Goal: Transaction & Acquisition: Purchase product/service

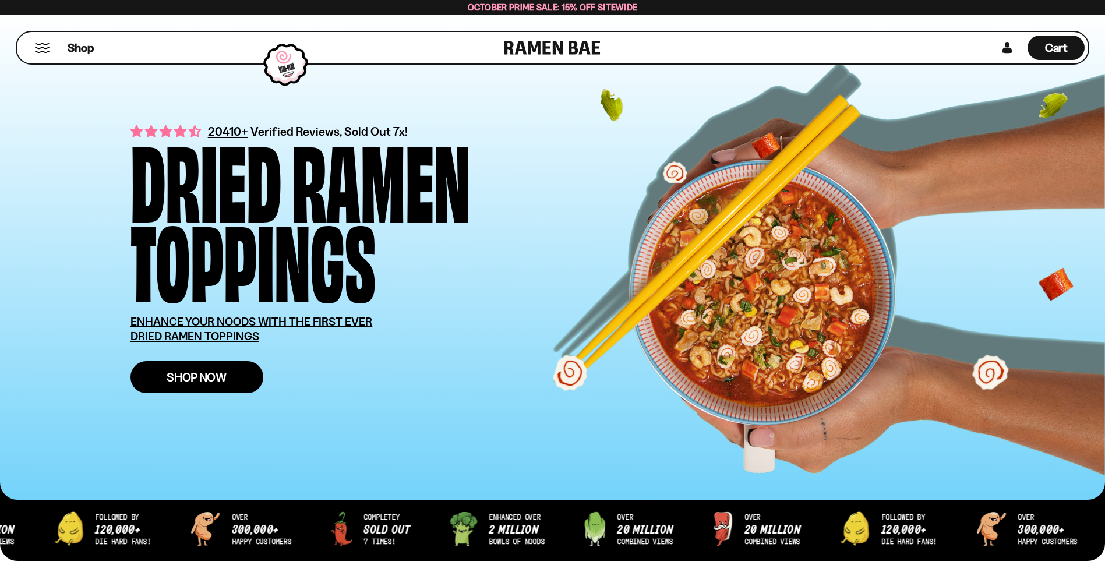
click at [210, 379] on span "Shop Now" at bounding box center [197, 377] width 60 height 12
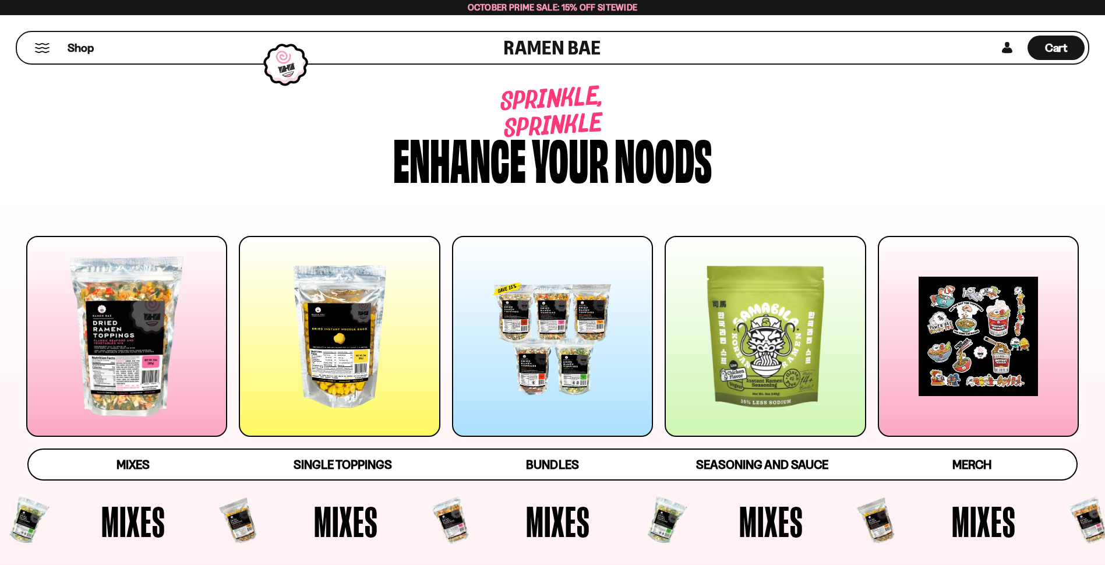
click at [130, 336] on div at bounding box center [126, 336] width 201 height 201
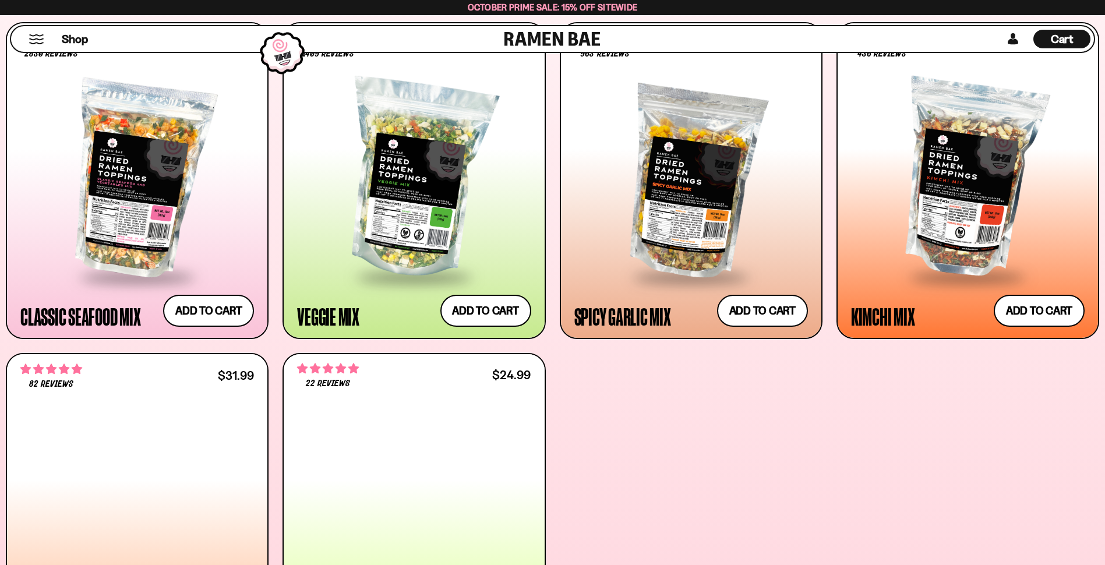
scroll to position [554, 0]
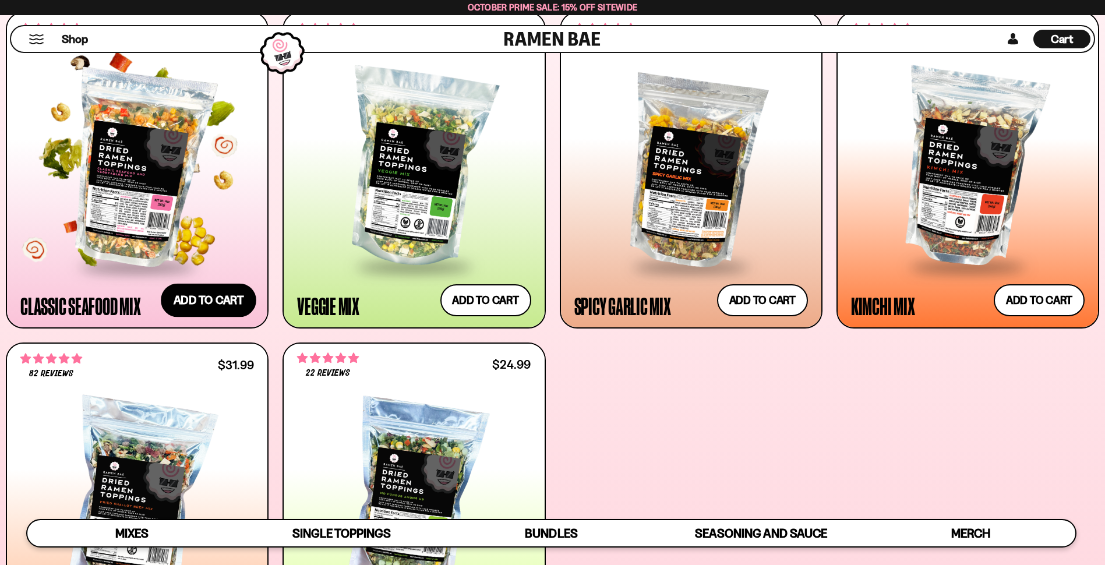
click at [203, 300] on button "Add to cart Add ― Regular price $26.99 Regular price Sale price $26.99 Unit pri…" at bounding box center [209, 300] width 96 height 34
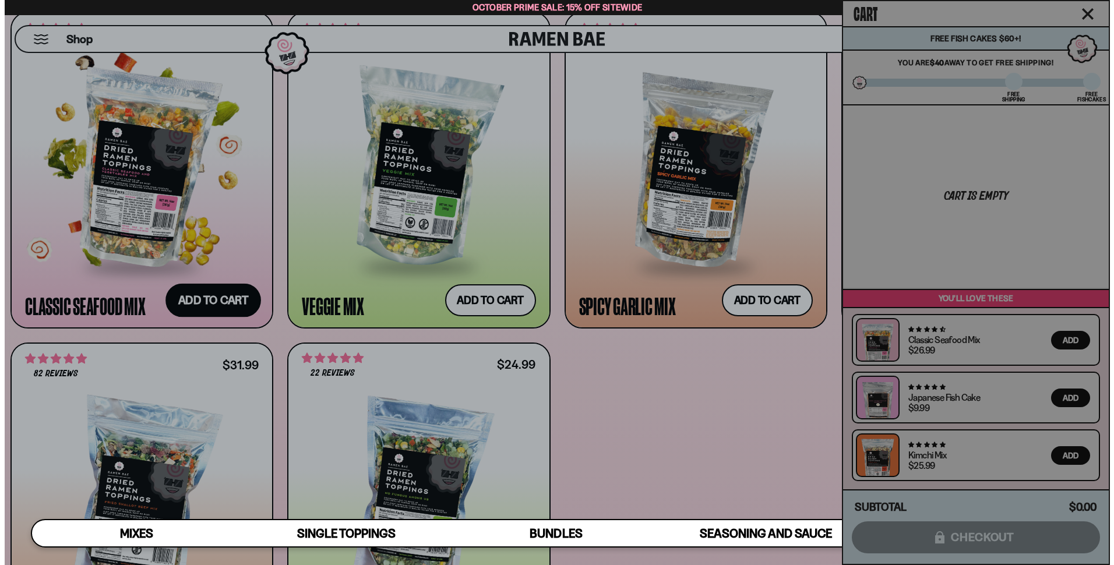
scroll to position [555, 0]
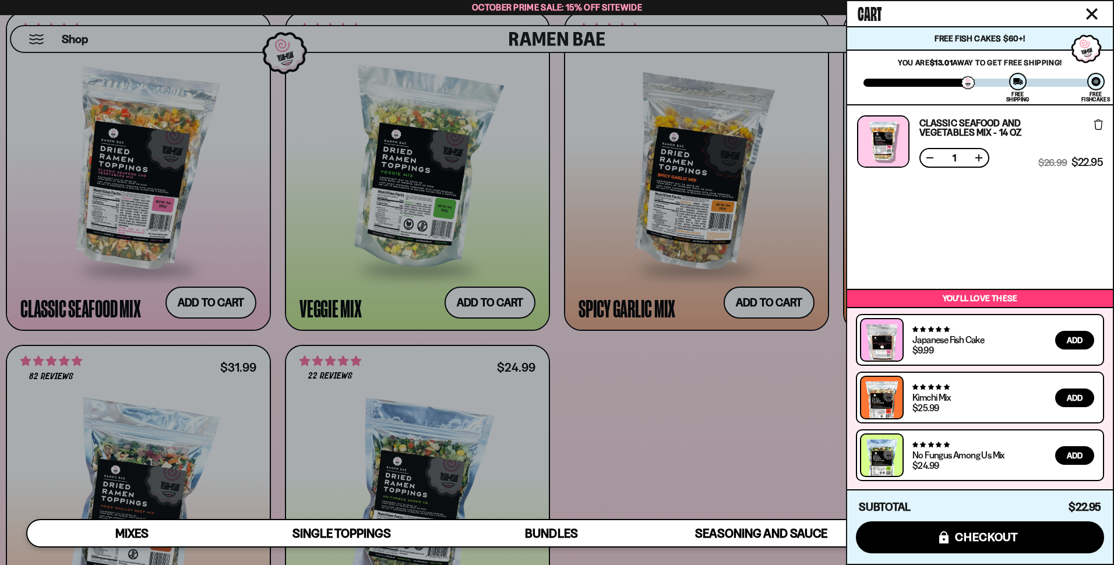
click at [1091, 17] on icon "Close cart" at bounding box center [1092, 14] width 12 height 12
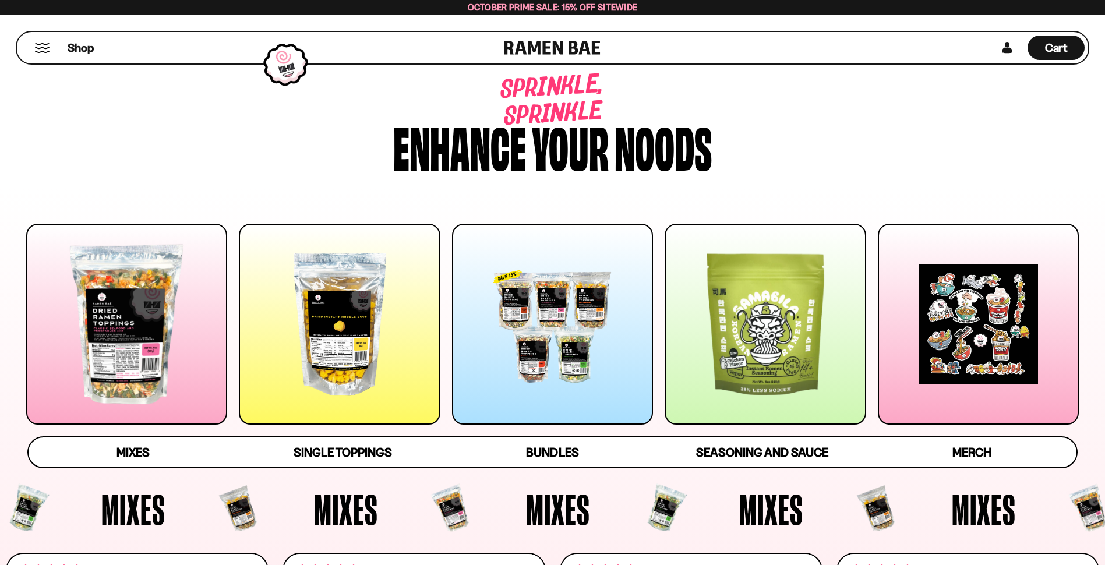
scroll to position [0, 0]
